Goal: Task Accomplishment & Management: Use online tool/utility

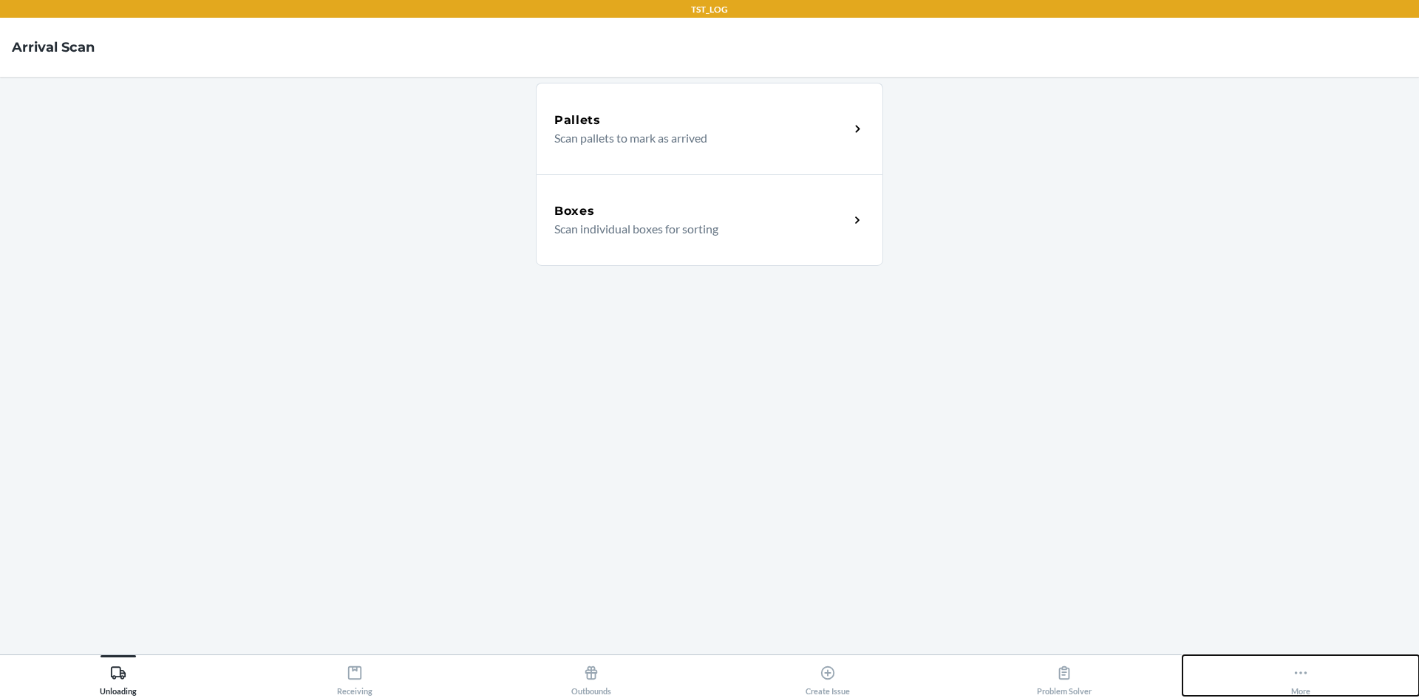
click at [1306, 676] on icon at bounding box center [1300, 673] width 16 height 16
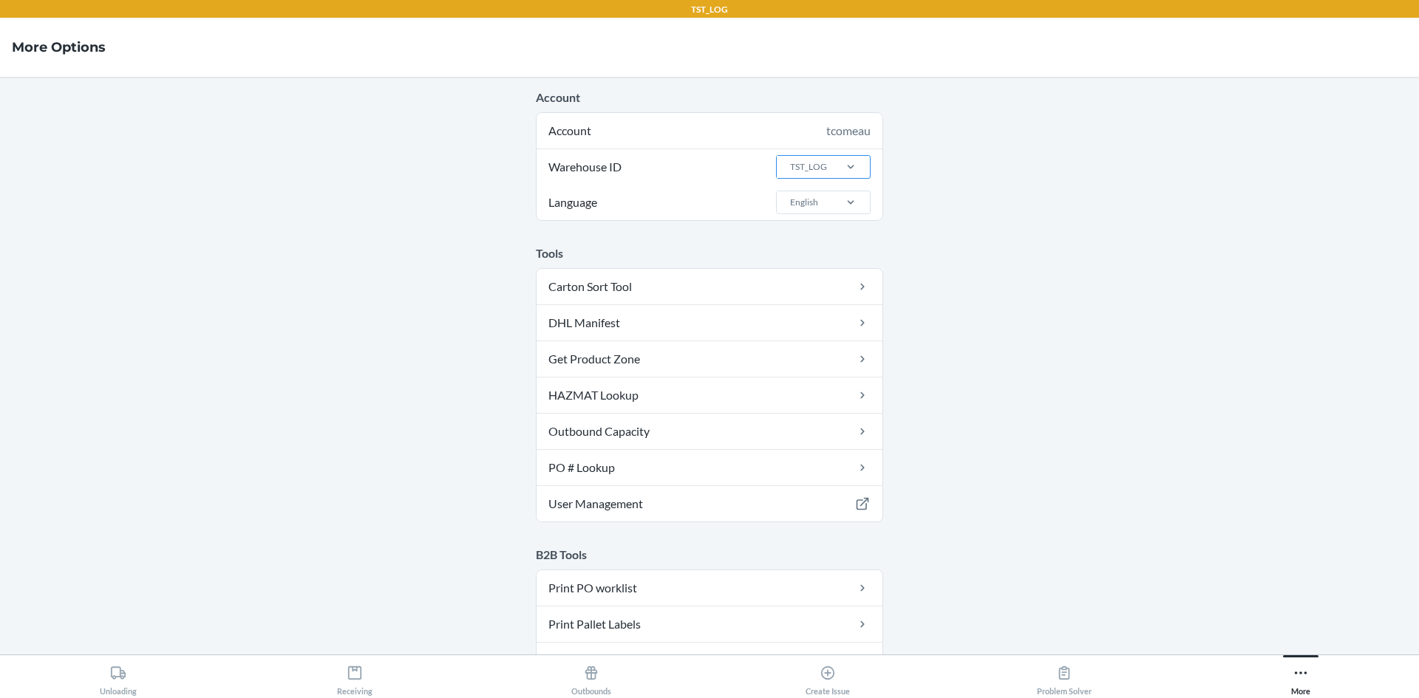
click at [821, 170] on div "TST_LOG" at bounding box center [804, 167] width 55 height 22
click at [790, 170] on input "Warehouse ID TST_LOG" at bounding box center [788, 166] width 1 height 13
click at [825, 275] on div "DFW1TMP" at bounding box center [828, 283] width 80 height 28
click at [790, 174] on input "Warehouse ID option DFW1TMP focused, 0 of 25. 25 results available. Use Up and …" at bounding box center [788, 166] width 1 height 13
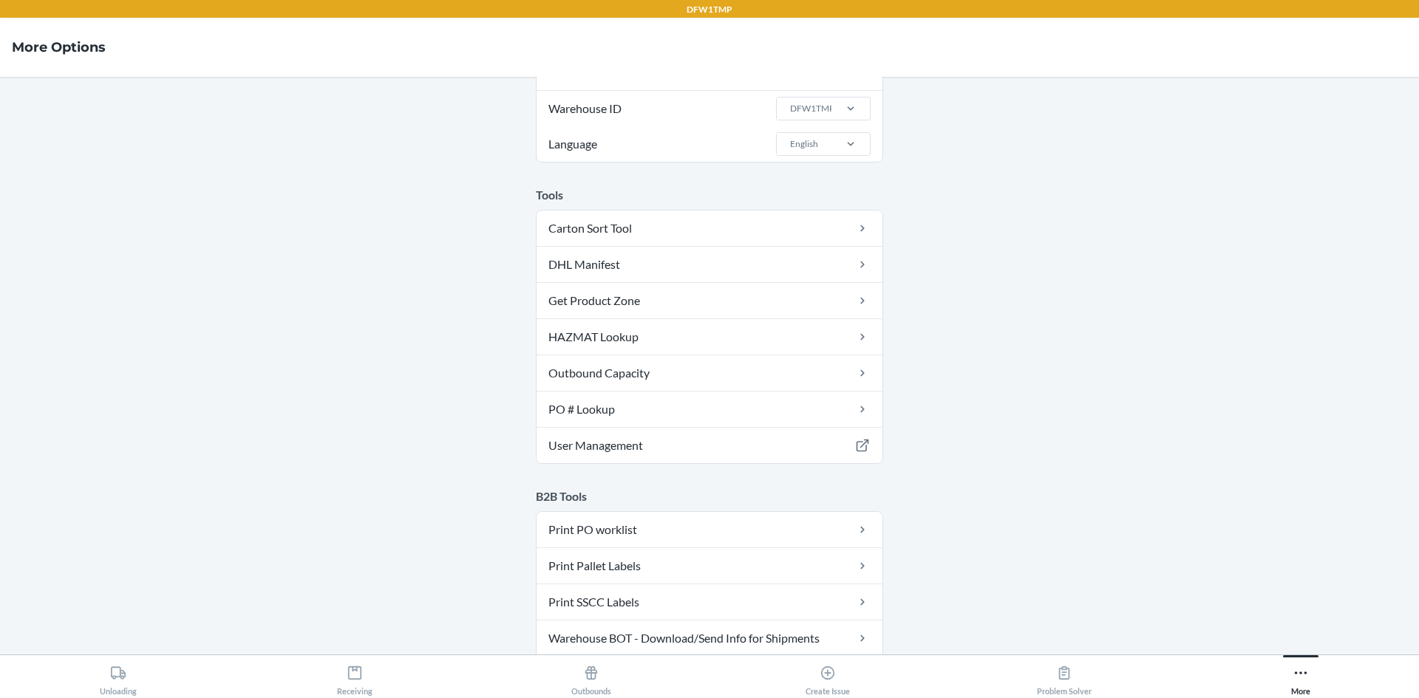
scroll to position [148, 0]
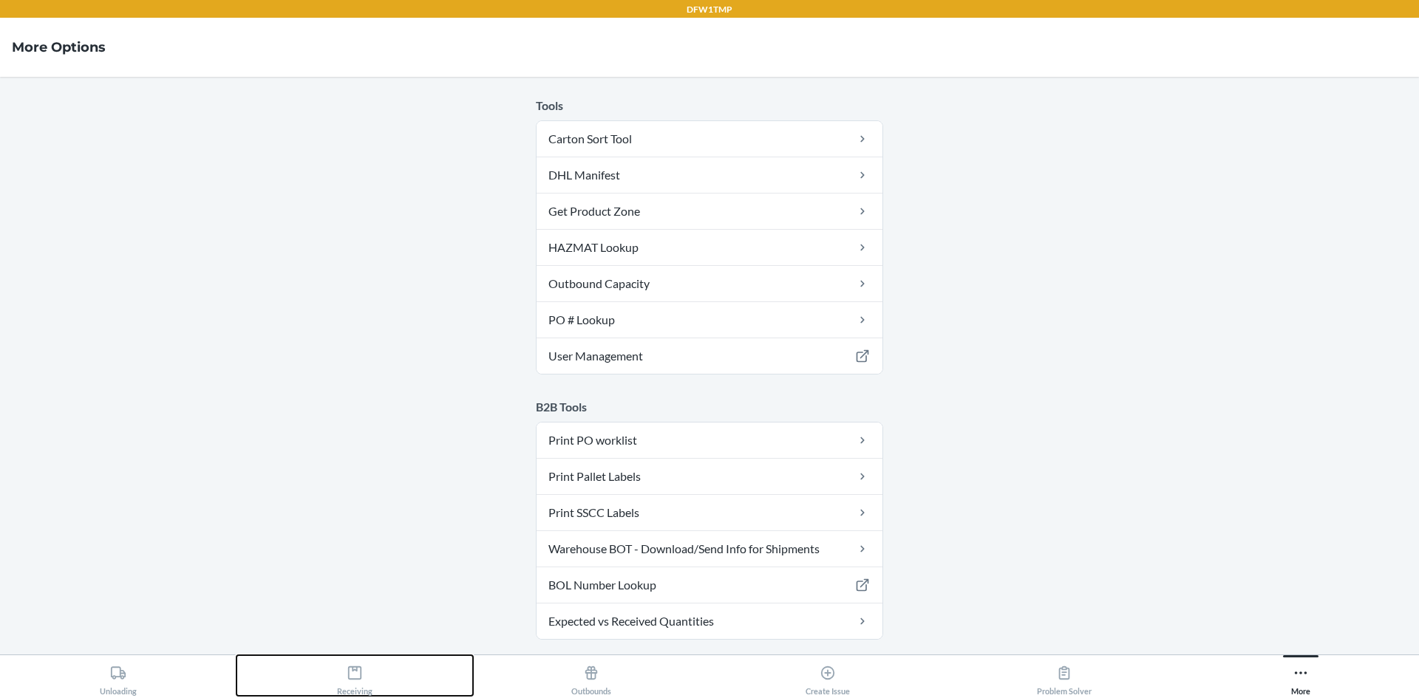
click at [372, 672] on button "Receiving" at bounding box center [354, 675] width 236 height 41
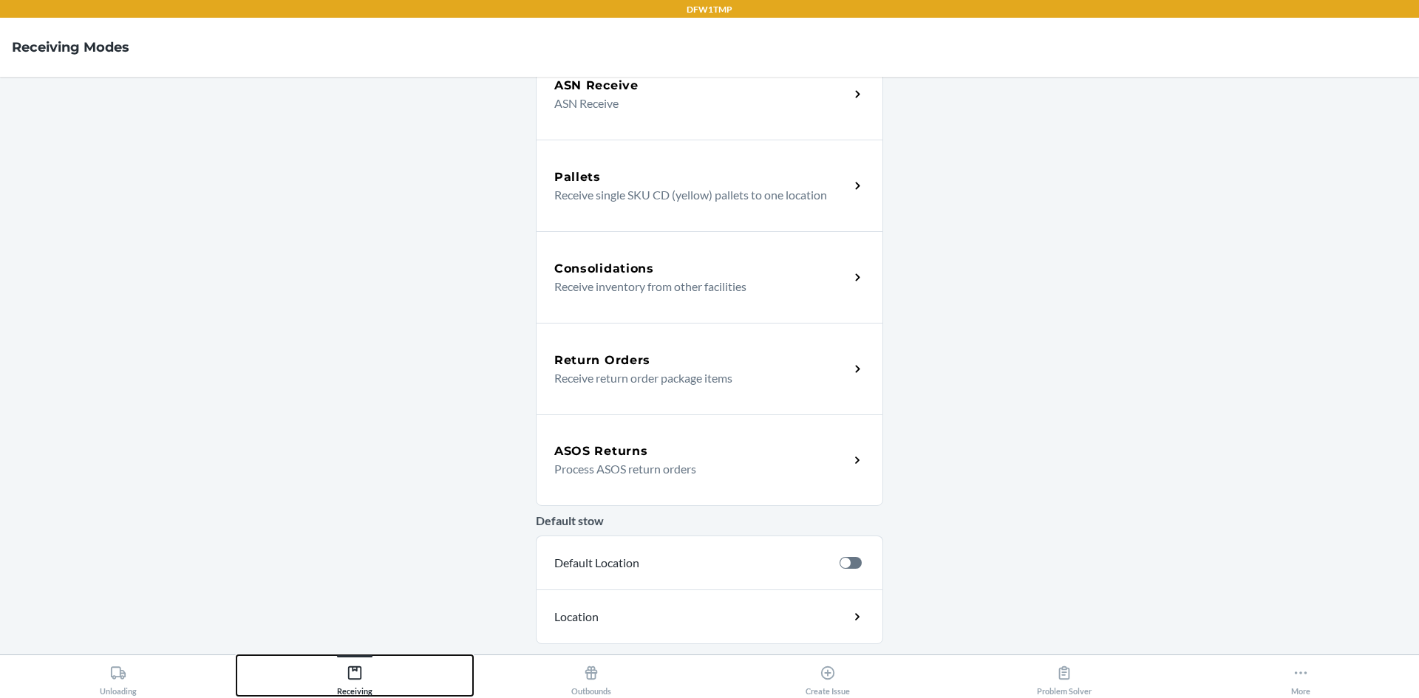
scroll to position [222, 0]
click at [647, 454] on div "ASOS Returns" at bounding box center [701, 451] width 295 height 18
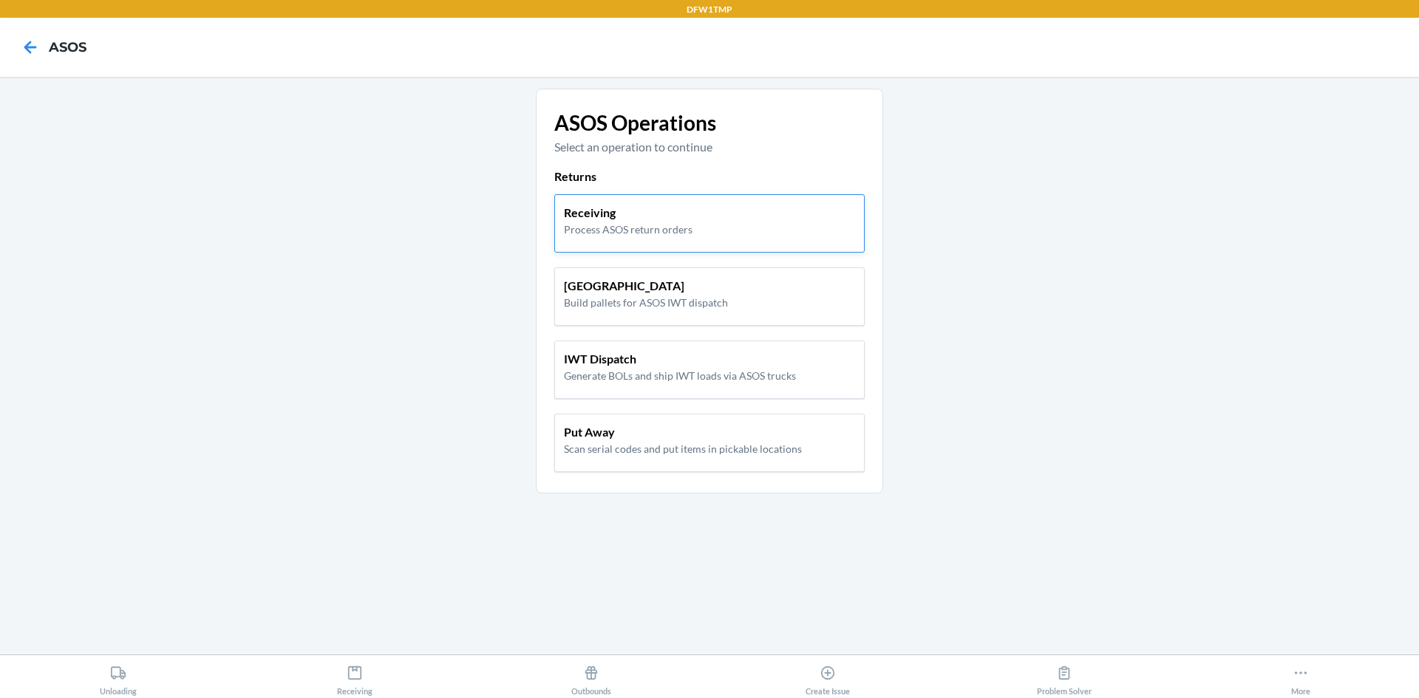
click at [652, 222] on p "Process ASOS return orders" at bounding box center [628, 230] width 129 height 16
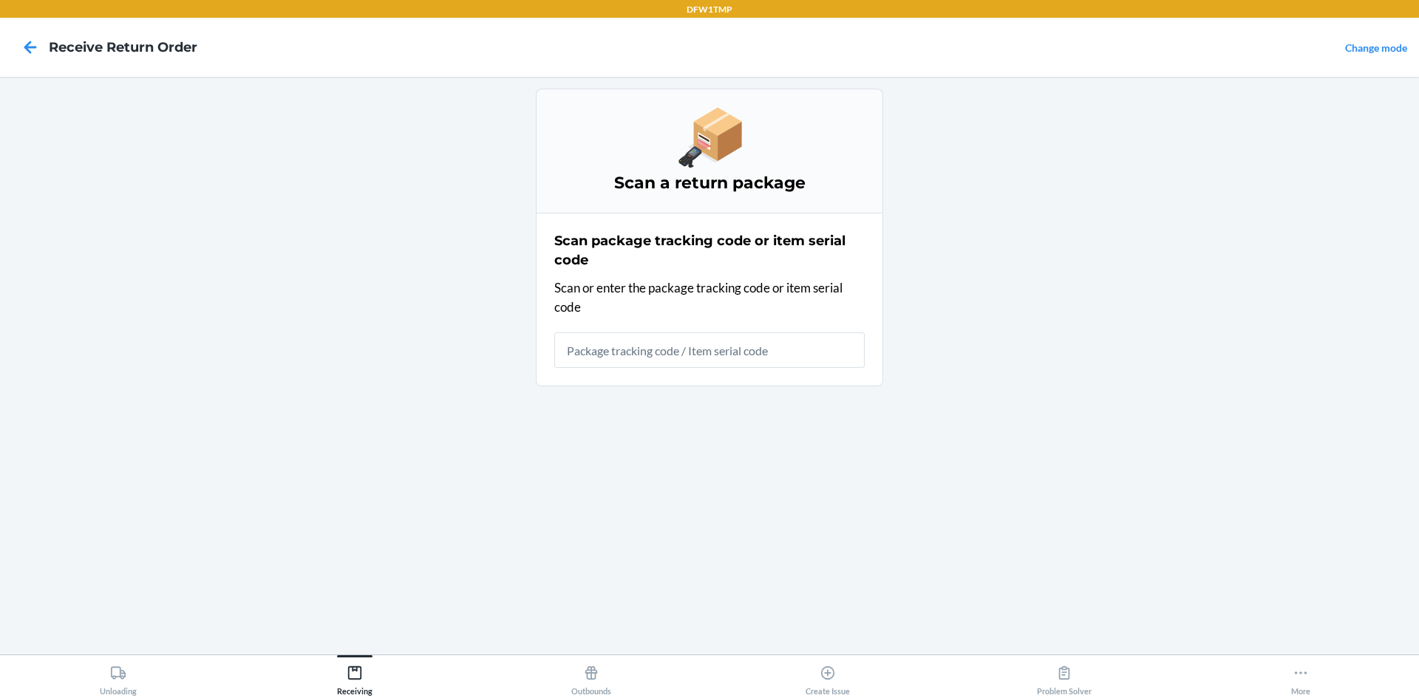
click at [662, 357] on input "text" at bounding box center [709, 349] width 310 height 35
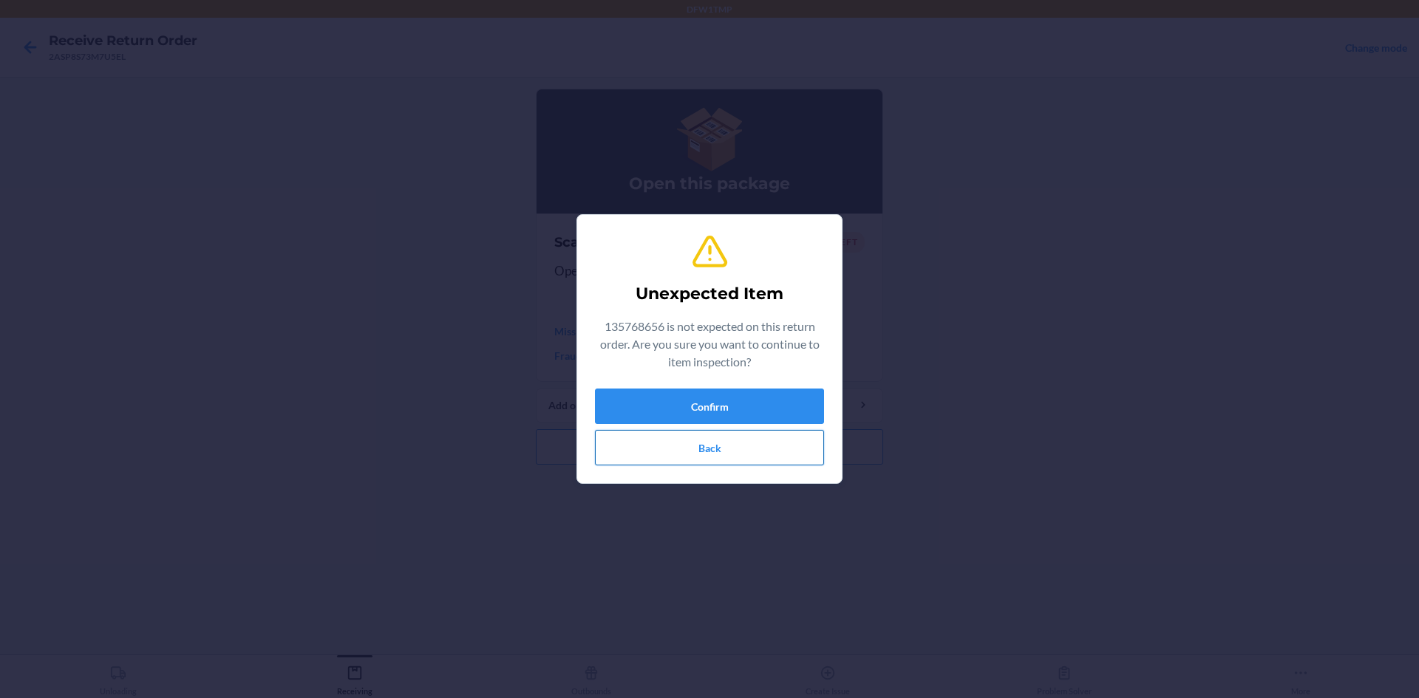
click at [733, 445] on button "Back" at bounding box center [709, 447] width 229 height 35
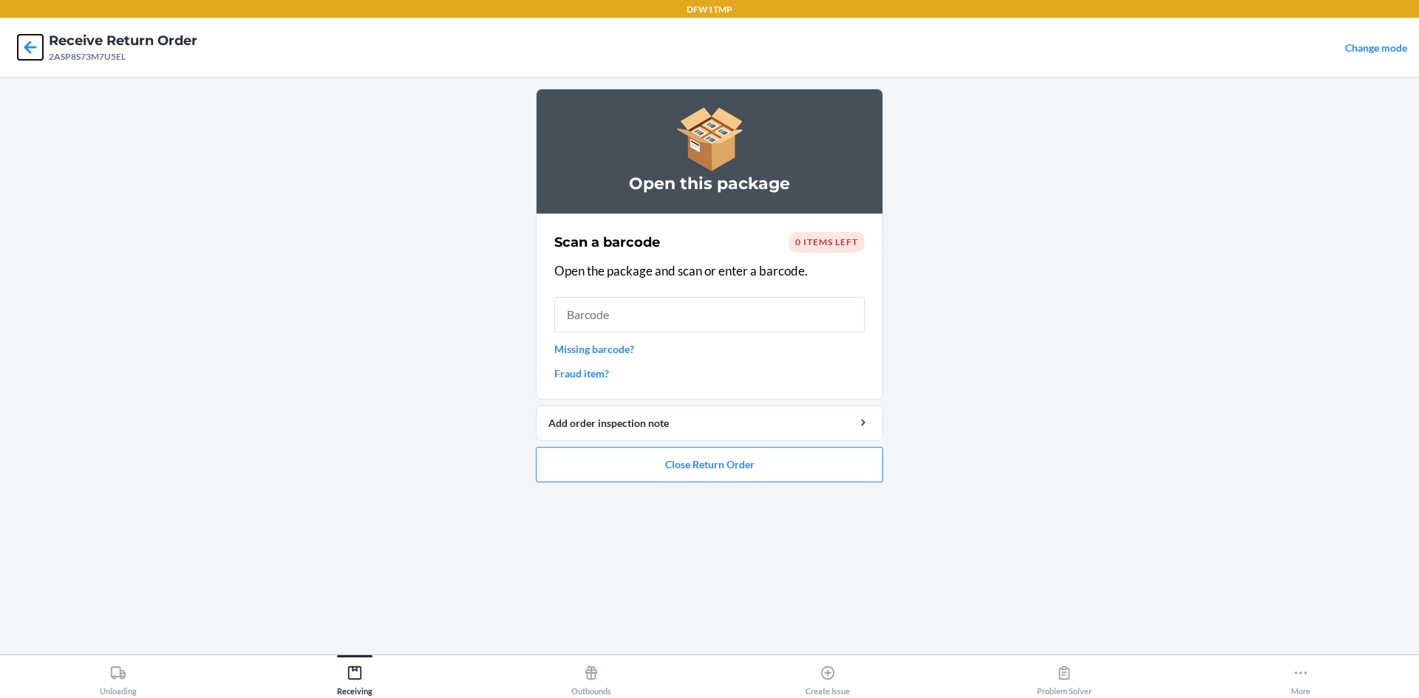
click at [32, 49] on icon at bounding box center [30, 47] width 25 height 25
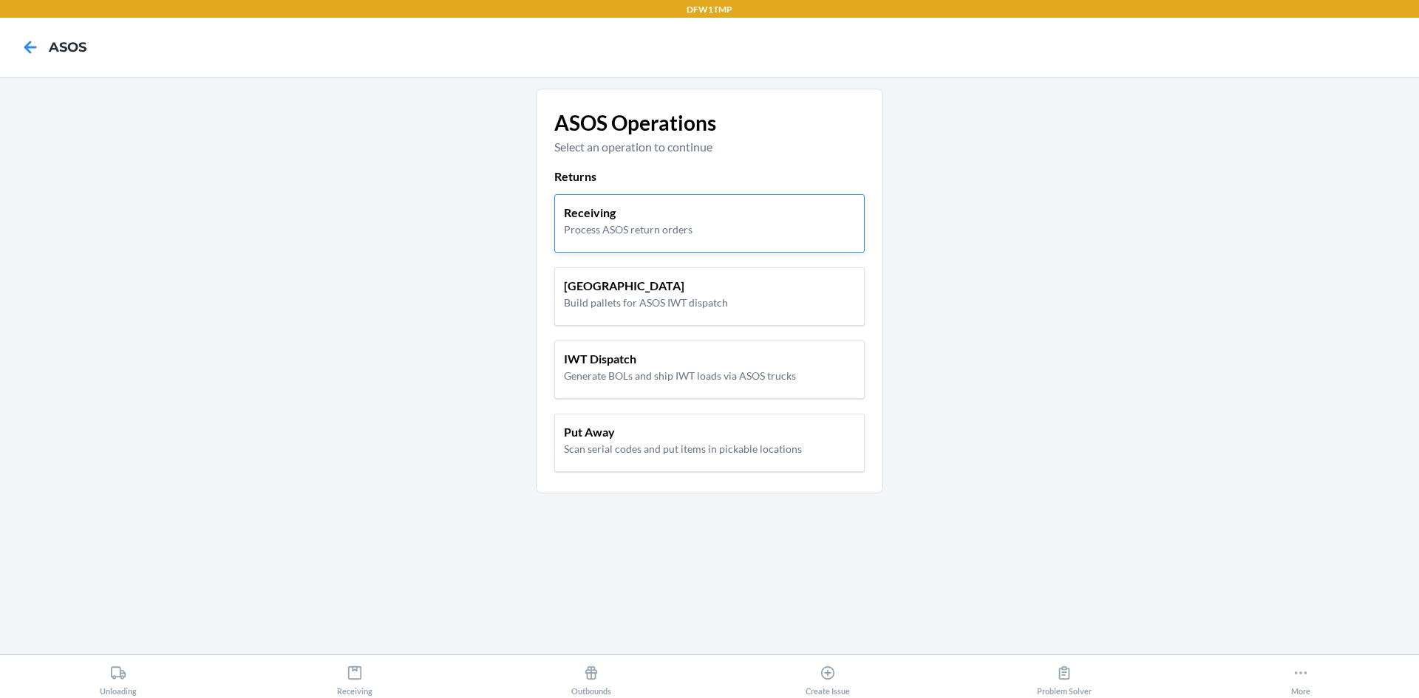
click at [617, 217] on p "Receiving" at bounding box center [628, 213] width 129 height 18
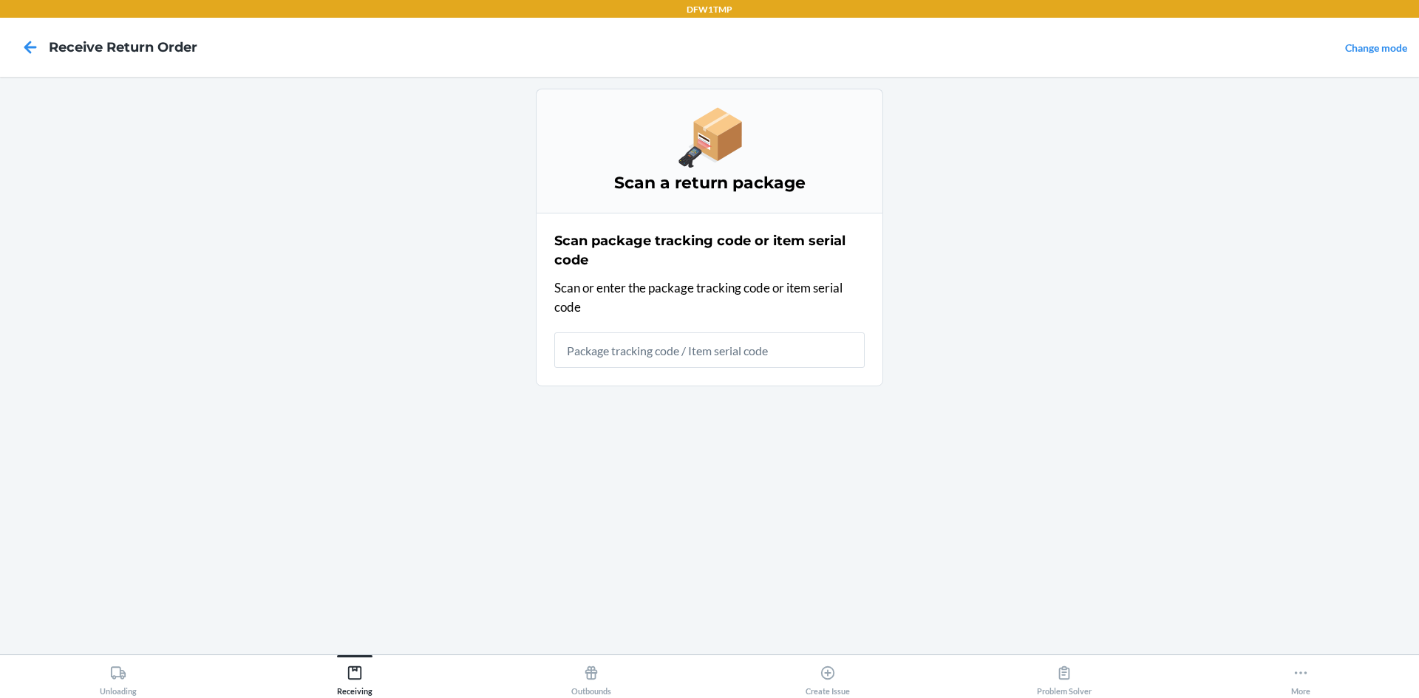
click at [682, 354] on input "text" at bounding box center [709, 349] width 310 height 35
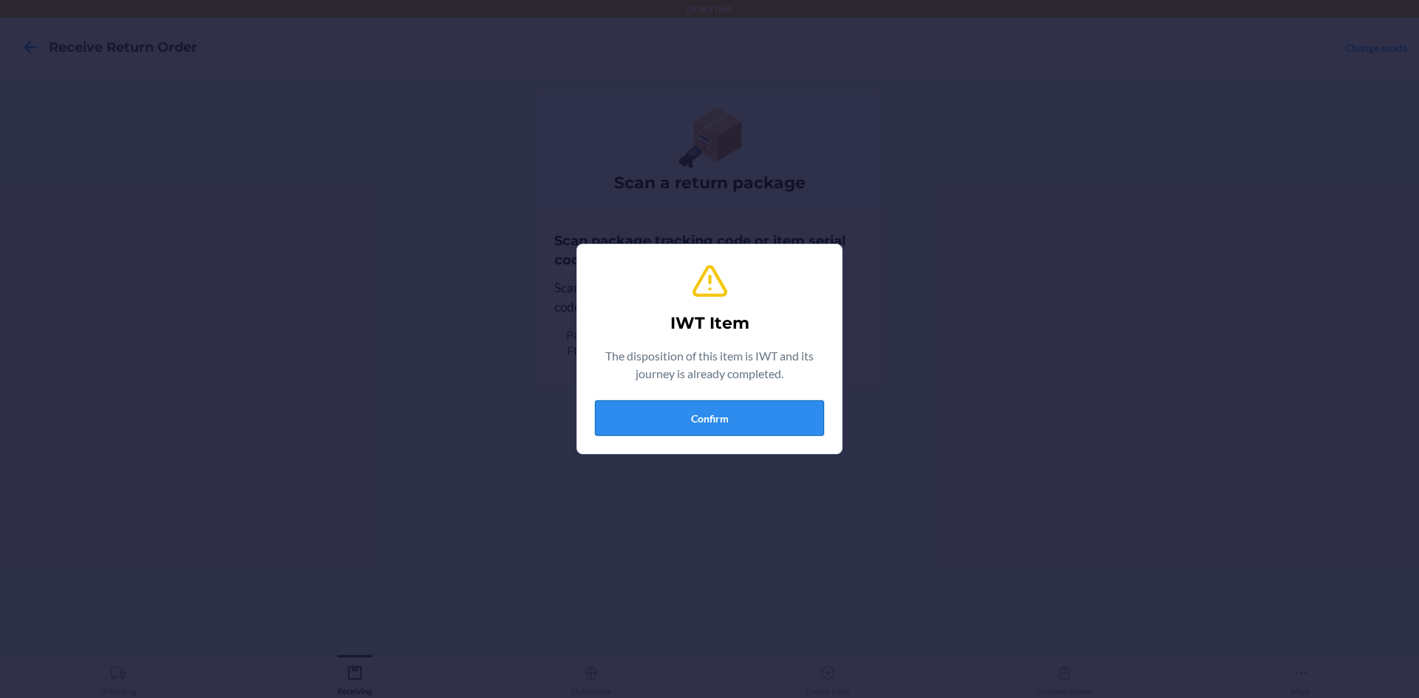
click at [742, 414] on button "Confirm" at bounding box center [709, 417] width 229 height 35
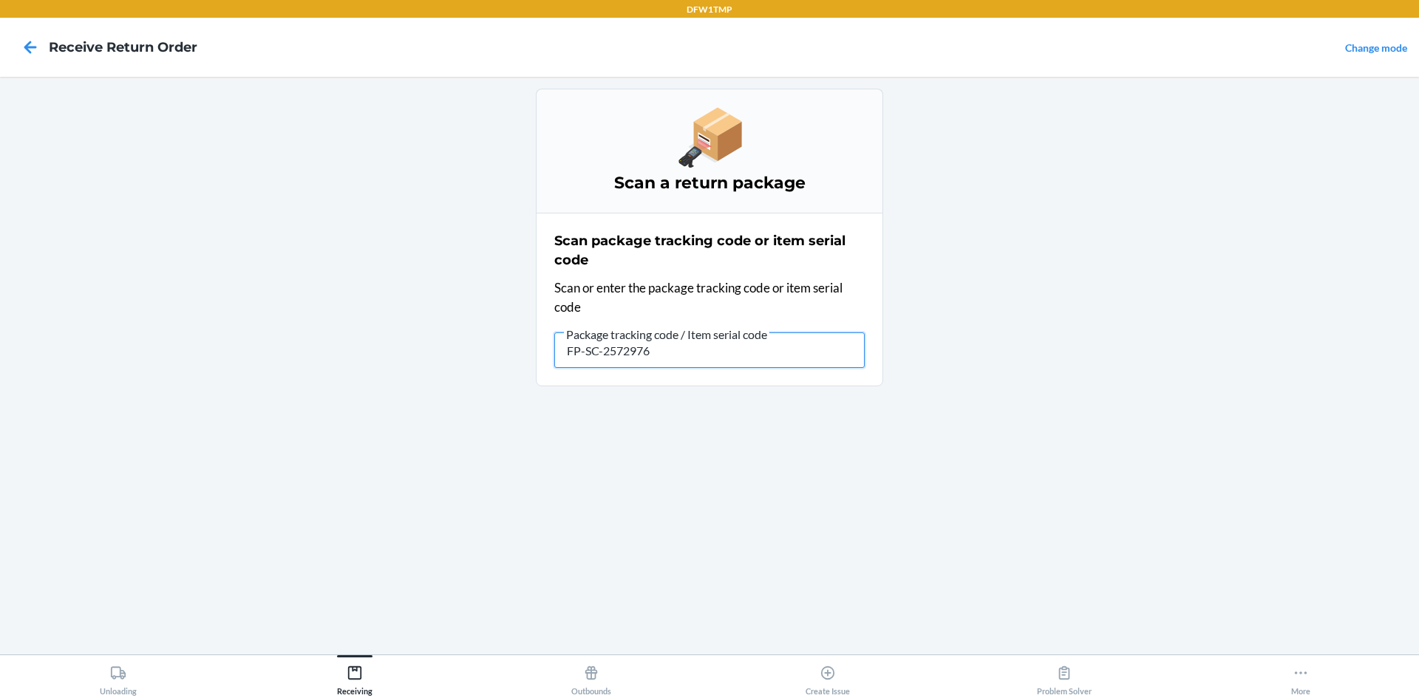
click at [715, 349] on input "FP-SC-2572976" at bounding box center [709, 349] width 310 height 35
click at [714, 355] on input "FP-SC-2572976" at bounding box center [709, 349] width 310 height 35
click at [715, 355] on input "FP-SC-2572976" at bounding box center [709, 349] width 310 height 35
click at [715, 353] on input "FP-SC-2572976" at bounding box center [709, 349] width 310 height 35
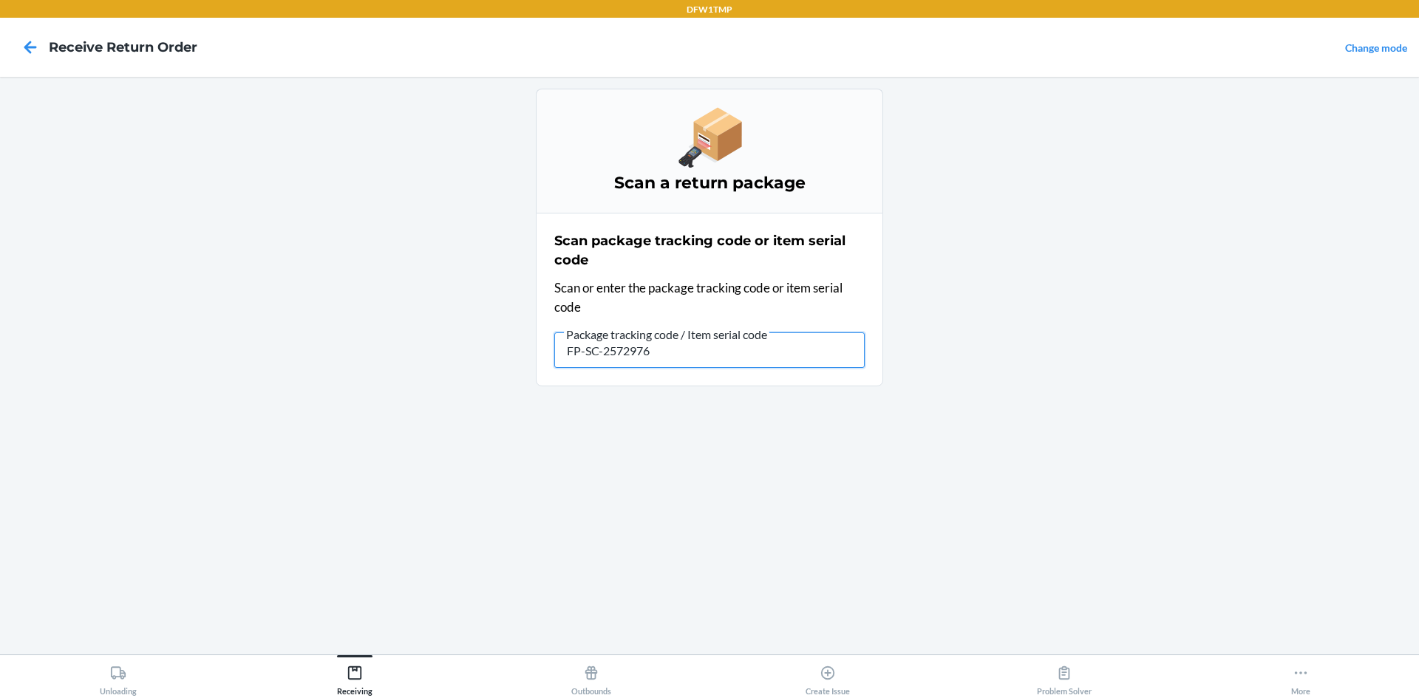
click at [709, 348] on input "FP-SC-2572976" at bounding box center [709, 349] width 310 height 35
click at [708, 347] on input "FP-SC-2572976" at bounding box center [709, 349] width 310 height 35
click at [706, 346] on input "FP-SC-2572976" at bounding box center [709, 349] width 310 height 35
drag, startPoint x: 706, startPoint y: 346, endPoint x: 508, endPoint y: 364, distance: 198.1
click at [508, 364] on main "Scan a return package Scan package tracking code or item serial code Scan or en…" at bounding box center [709, 366] width 1419 height 578
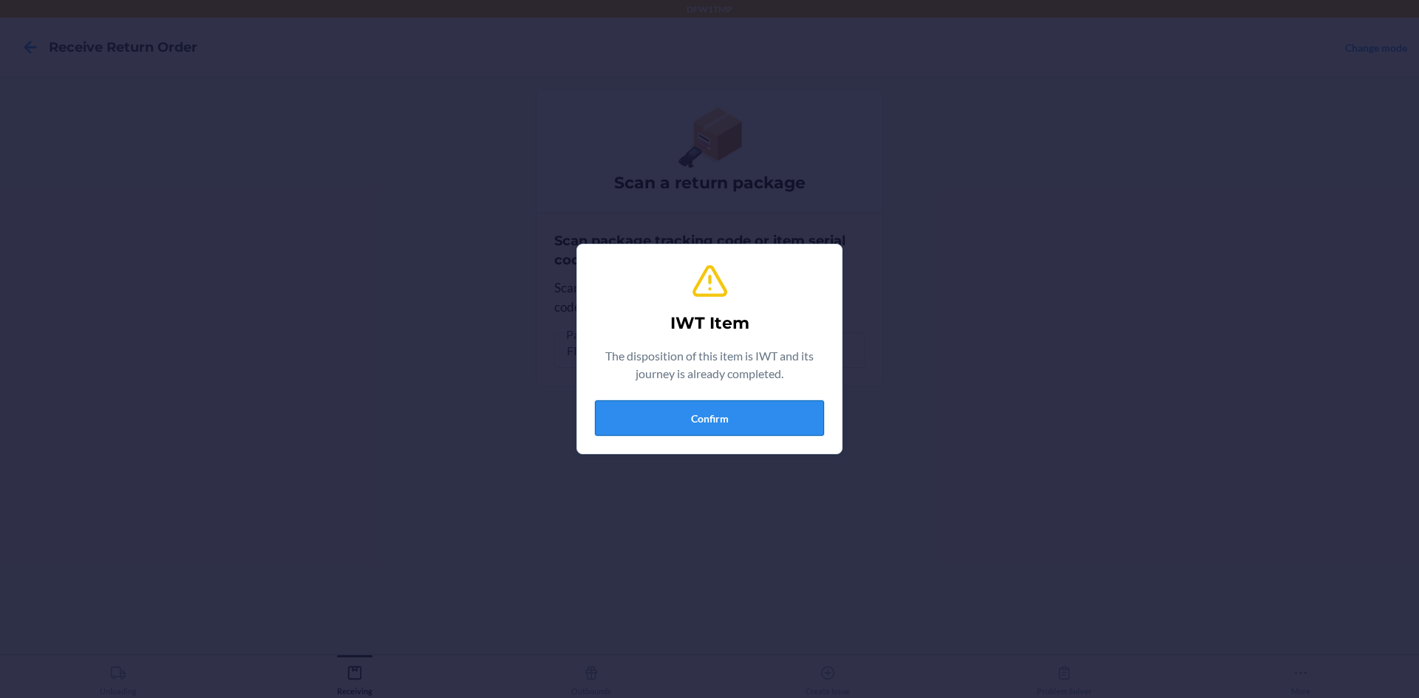
click at [739, 422] on button "Confirm" at bounding box center [709, 417] width 229 height 35
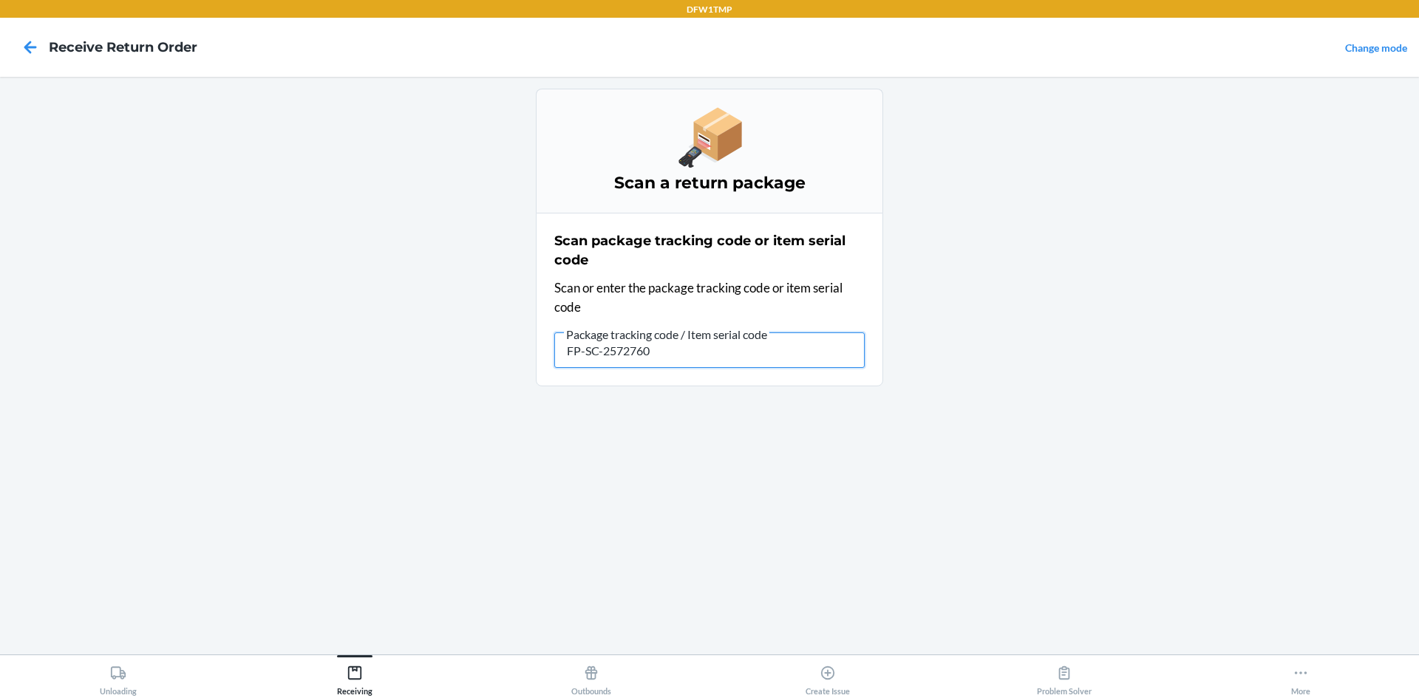
click at [675, 343] on input "FP-SC-2572760" at bounding box center [709, 349] width 310 height 35
click at [675, 342] on input "FP-SC-2572760" at bounding box center [709, 349] width 310 height 35
drag, startPoint x: 675, startPoint y: 342, endPoint x: 679, endPoint y: 335, distance: 8.6
click at [675, 342] on input "FP-SC-2572760" at bounding box center [709, 349] width 310 height 35
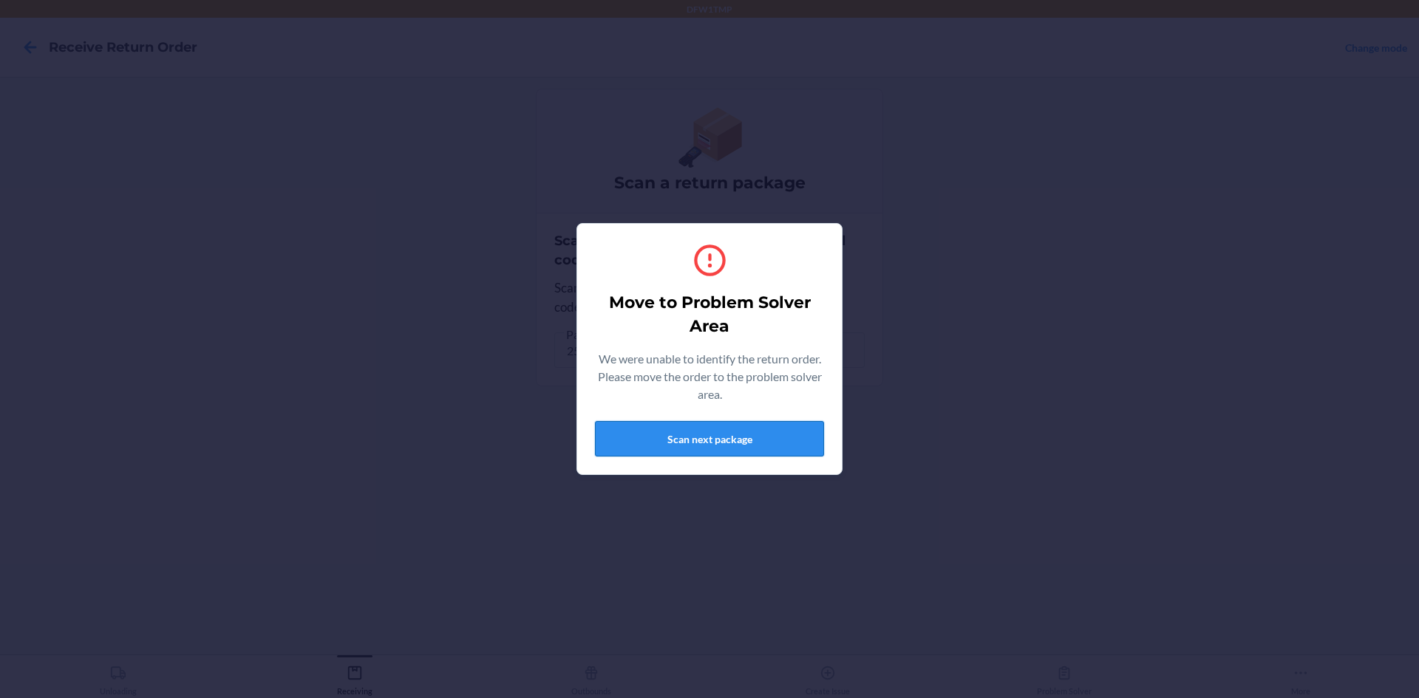
click at [748, 440] on button "Scan next package" at bounding box center [709, 438] width 229 height 35
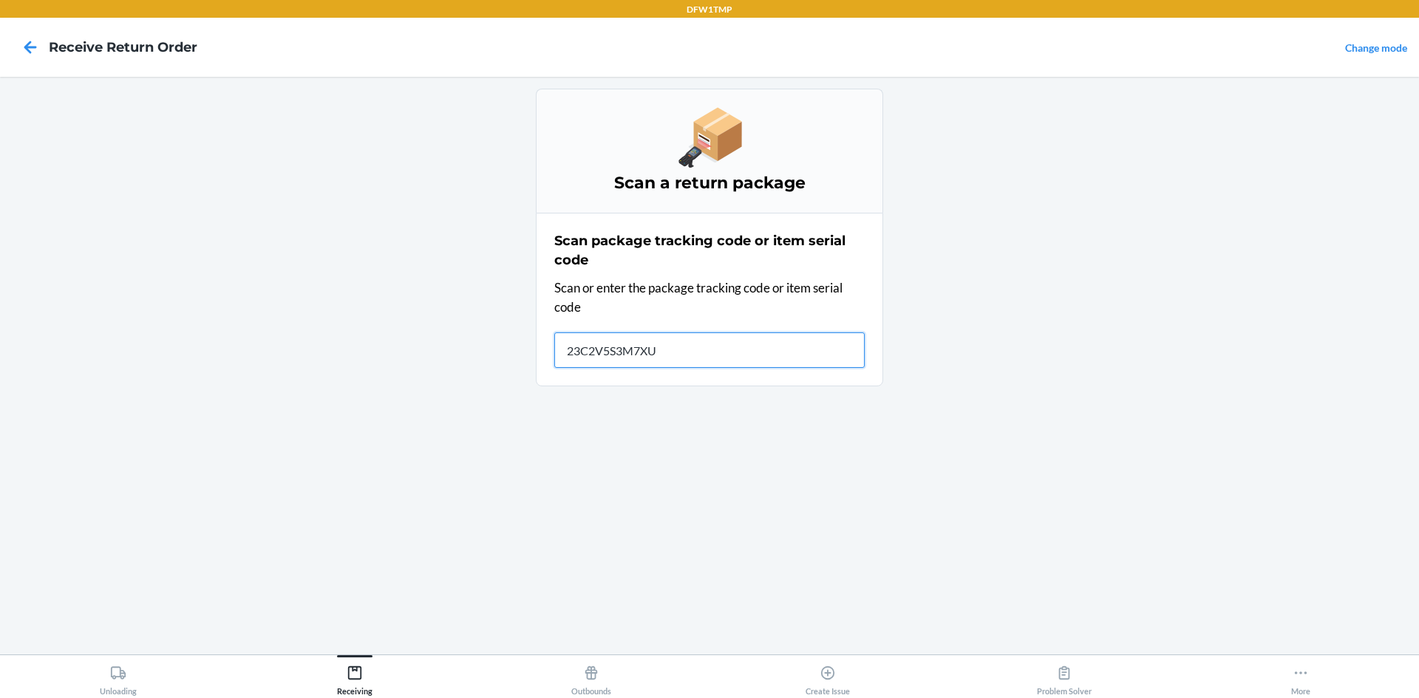
type input "23C2V5S3M7XUD"
